Goal: Information Seeking & Learning: Learn about a topic

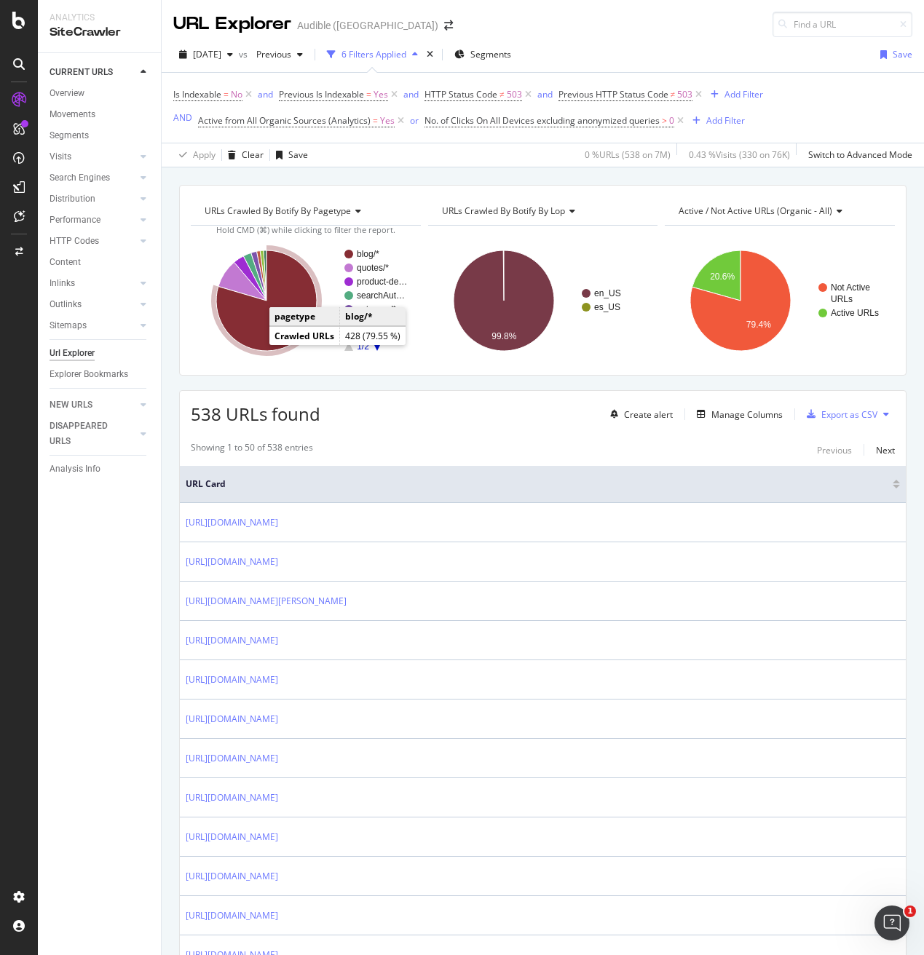
click at [253, 320] on icon "A chart." at bounding box center [266, 300] width 100 height 100
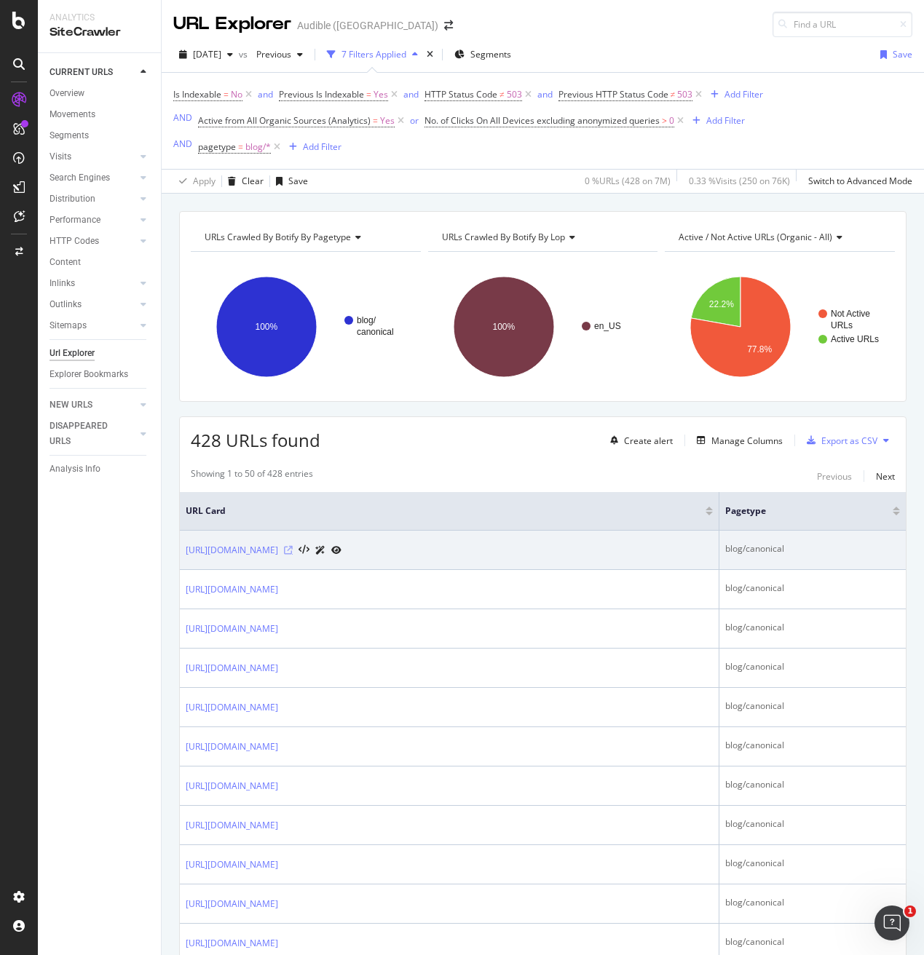
click at [293, 552] on icon at bounding box center [288, 550] width 9 height 9
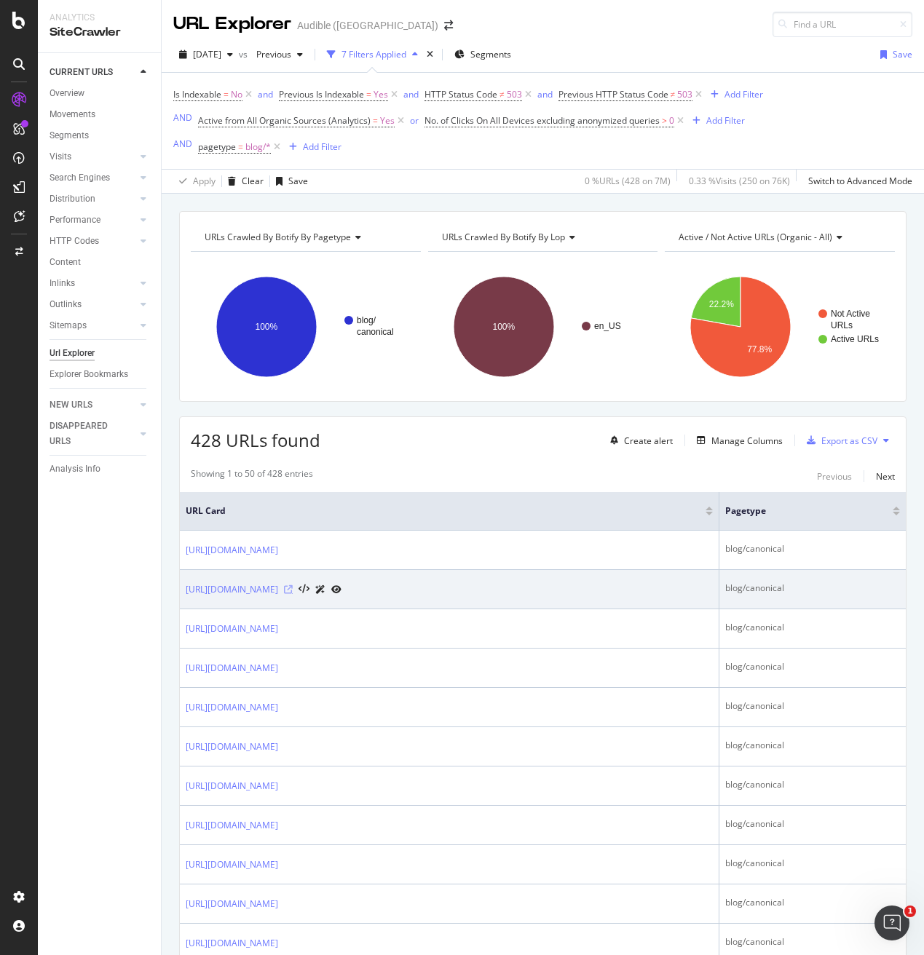
click at [293, 590] on icon at bounding box center [288, 589] width 9 height 9
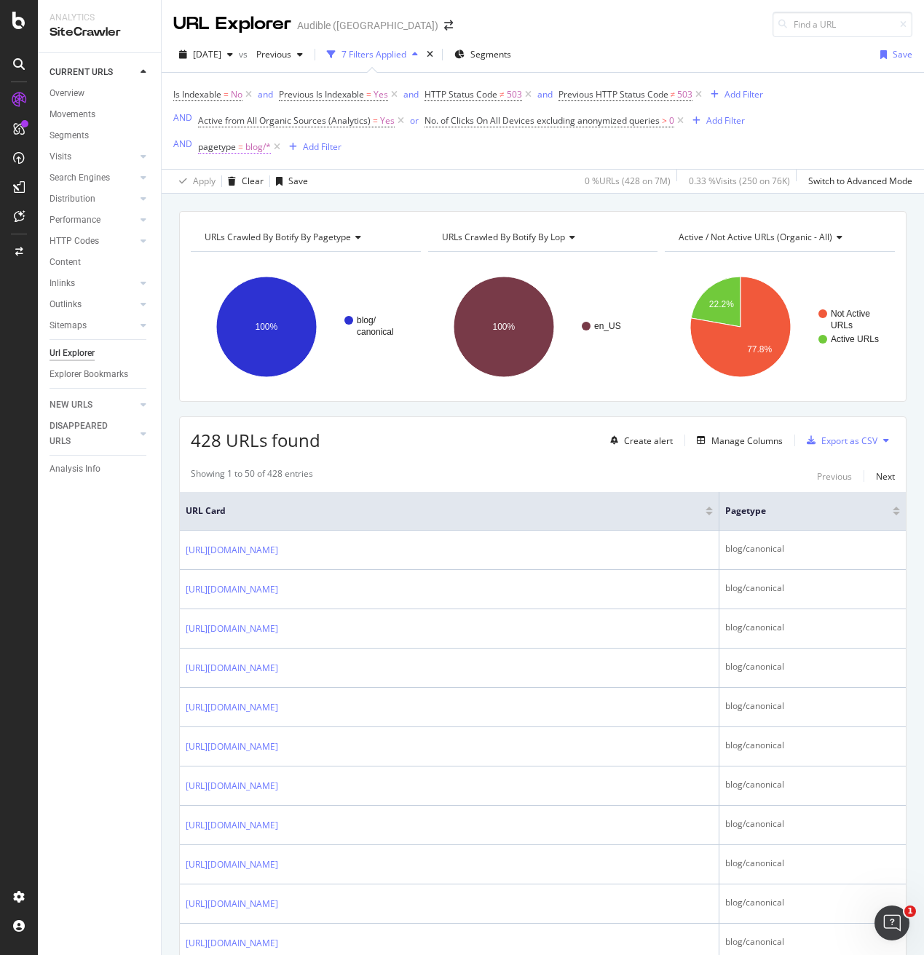
click at [245, 151] on span "blog/*" at bounding box center [257, 147] width 25 height 20
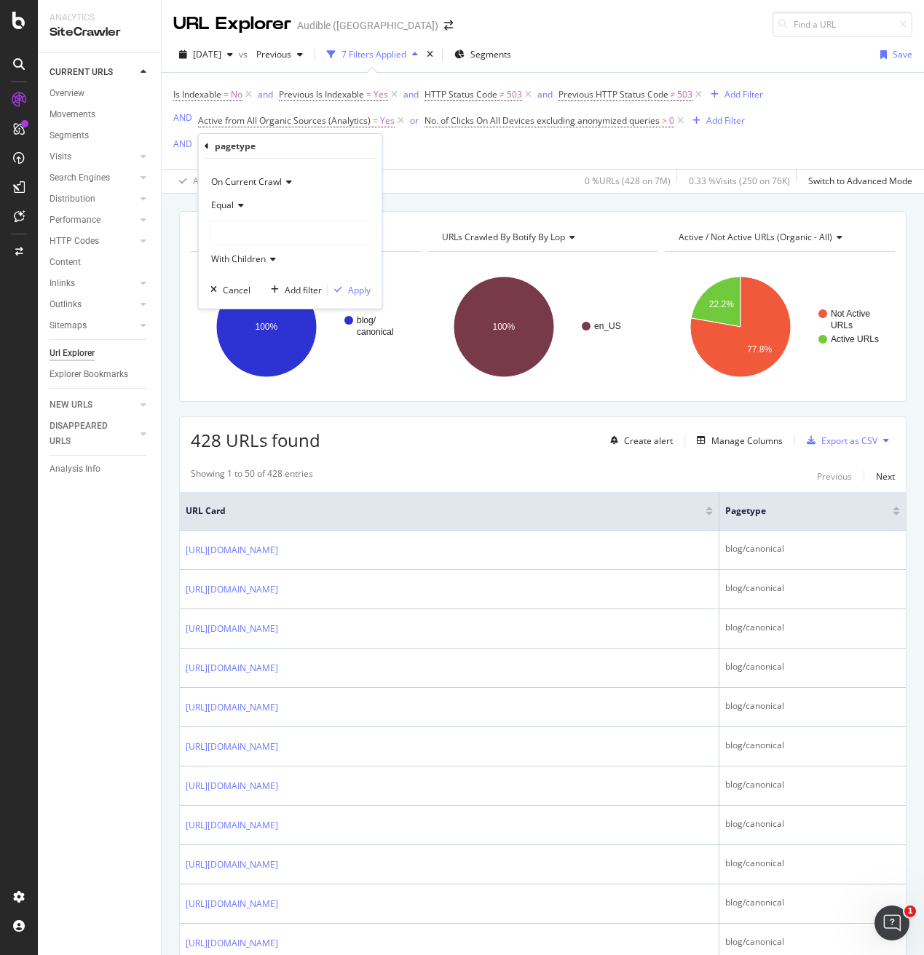
click at [229, 204] on span "Equal" at bounding box center [222, 205] width 23 height 12
click at [231, 253] on span "Not Equal" at bounding box center [237, 254] width 39 height 12
click at [362, 296] on button "Apply" at bounding box center [349, 289] width 42 height 15
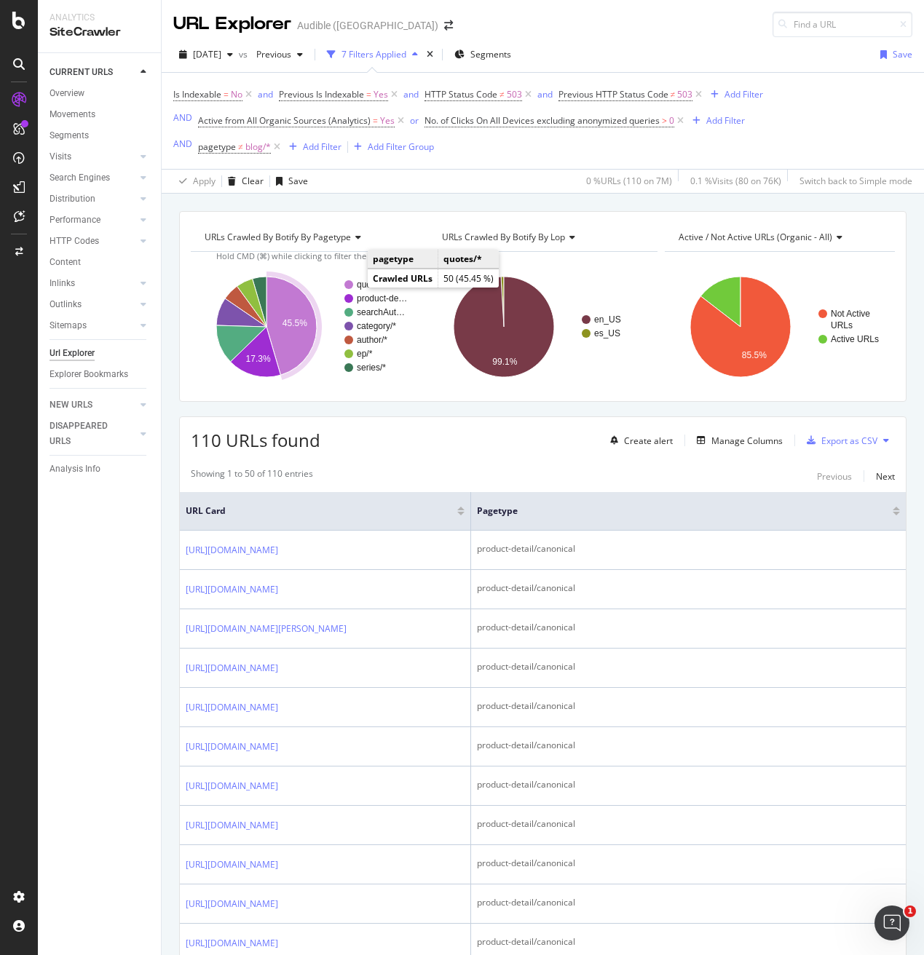
click at [357, 284] on text "quotes/*" at bounding box center [373, 284] width 32 height 10
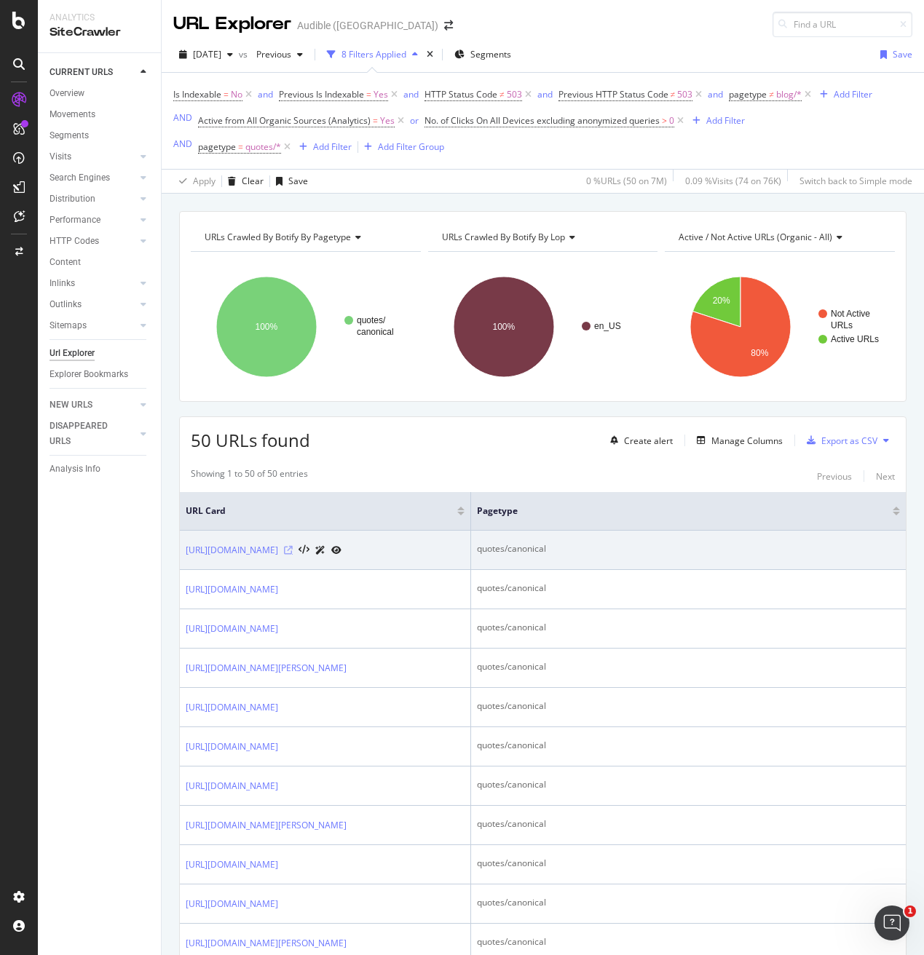
click at [293, 550] on icon at bounding box center [288, 550] width 9 height 9
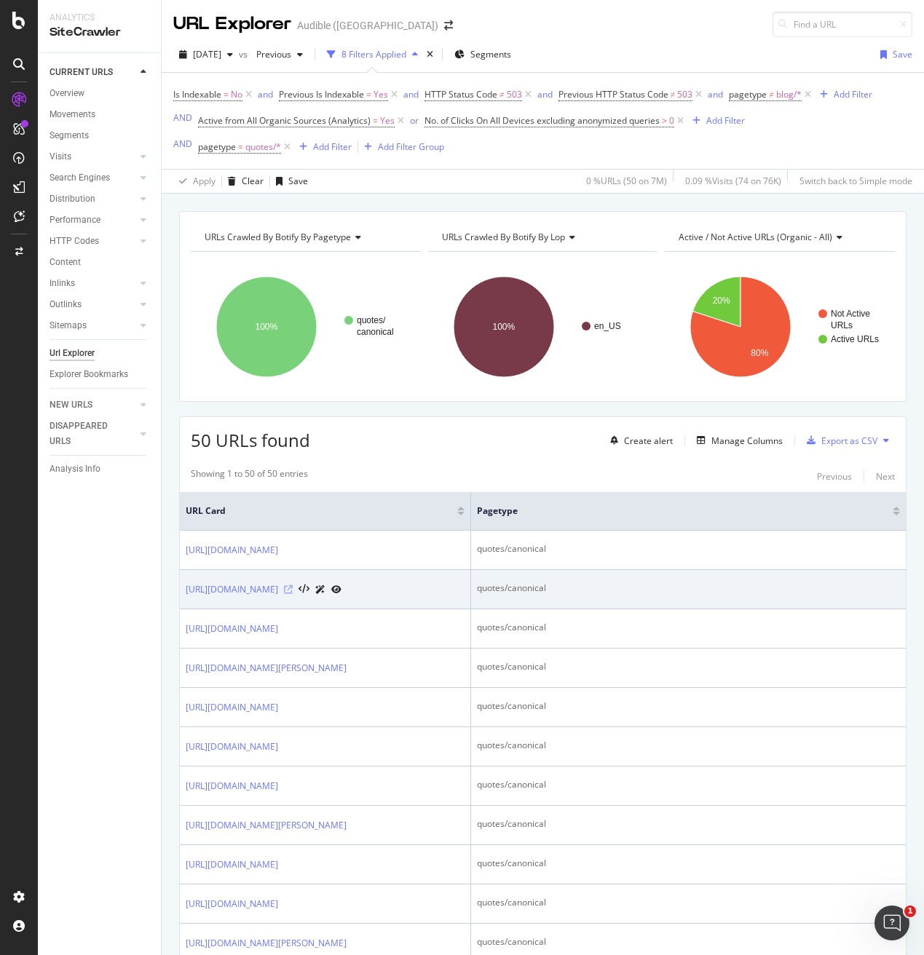
click at [293, 590] on icon at bounding box center [288, 589] width 9 height 9
